Goal: Transaction & Acquisition: Obtain resource

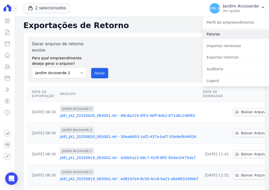
drag, startPoint x: 230, startPoint y: 37, endPoint x: 230, endPoint y: 40, distance: 2.6
click at [230, 37] on link "Faturas" at bounding box center [235, 33] width 66 height 9
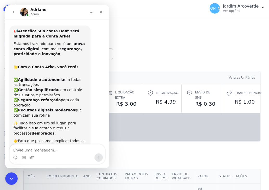
scroll to position [64, 0]
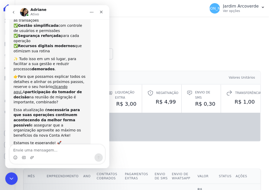
click at [225, 154] on h2 "Detalhamento" at bounding box center [141, 157] width 237 height 9
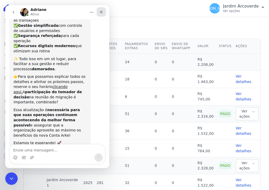
click at [99, 11] on icon "Fechar" at bounding box center [101, 12] width 4 height 4
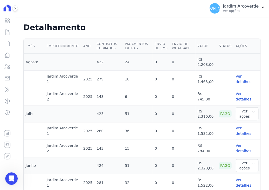
scroll to position [64, 0]
click at [251, 162] on icon "button" at bounding box center [252, 163] width 3 height 4
click at [250, 174] on div "Ver boleto" at bounding box center [256, 175] width 38 height 5
click at [246, 175] on link "Ver boleto" at bounding box center [246, 175] width 18 height 4
